Goal: Information Seeking & Learning: Learn about a topic

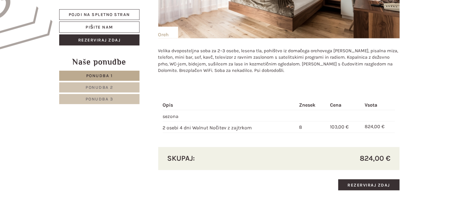
scroll to position [460, 0]
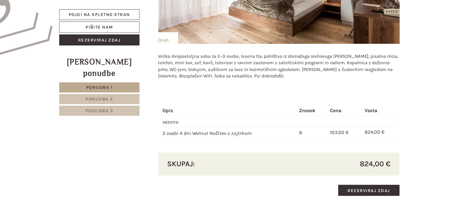
scroll to position [422, 0]
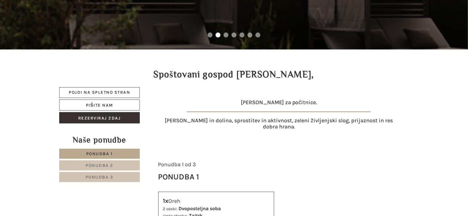
scroll to position [54, 0]
